Goal: Transaction & Acquisition: Subscribe to service/newsletter

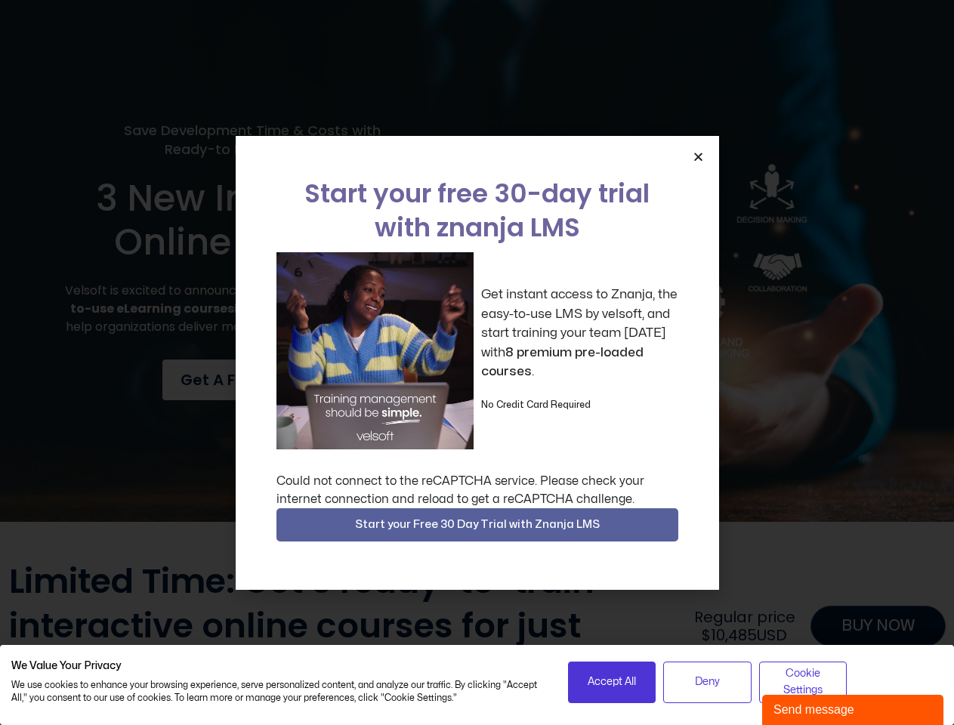
click at [477, 363] on div "Get instant access to Znanja, the easy-to-use LMS by velsoft, and start trainin…" at bounding box center [477, 350] width 402 height 197
click at [698, 156] on icon "Close" at bounding box center [698, 156] width 11 height 11
click at [477, 525] on span "Start your Free 30 Day Trial with Znanja LMS" at bounding box center [477, 525] width 245 height 18
